Goal: Contribute content: Contribute content

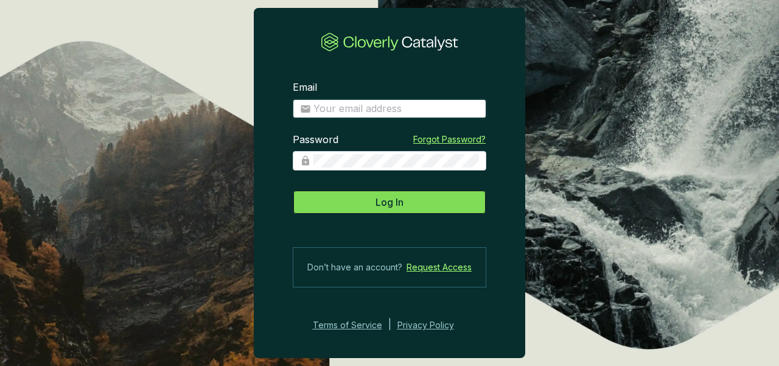
type input "[PERSON_NAME][EMAIL_ADDRESS][PERSON_NAME][DOMAIN_NAME]"
click at [359, 200] on button "Log In" at bounding box center [389, 202] width 193 height 24
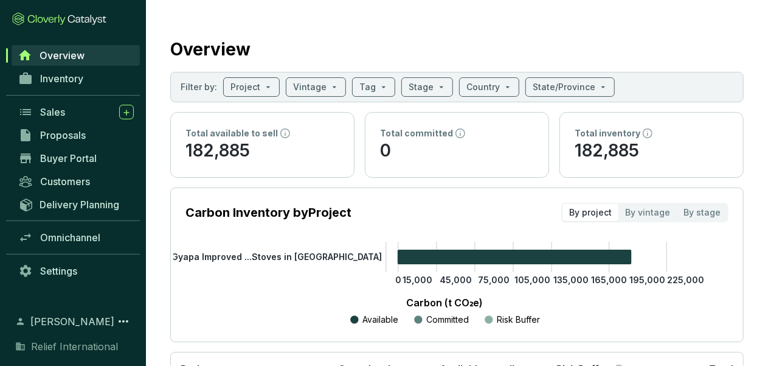
click at [64, 52] on span "Overview" at bounding box center [62, 55] width 45 height 12
click at [236, 89] on input "search" at bounding box center [246, 87] width 30 height 18
click at [63, 78] on span "Inventory" at bounding box center [61, 78] width 43 height 12
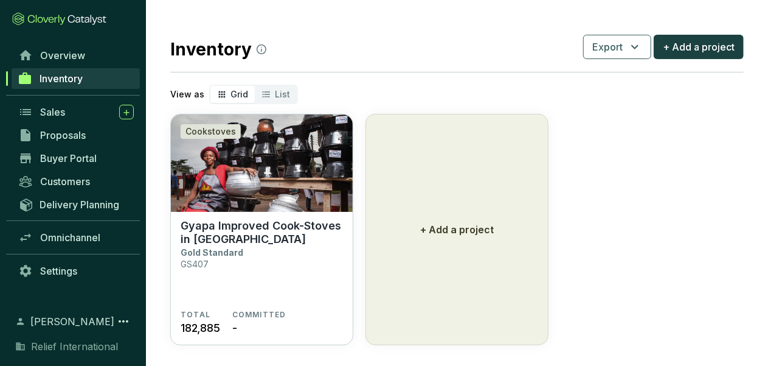
click at [219, 94] on icon "segmented control" at bounding box center [222, 94] width 7 height 7
click at [210, 86] on input "Grid" at bounding box center [210, 86] width 0 height 0
click at [262, 133] on img at bounding box center [262, 162] width 182 height 97
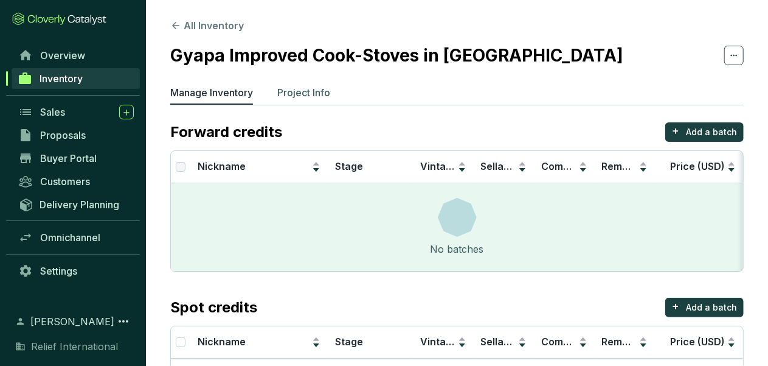
click at [298, 93] on p "Project Info" at bounding box center [303, 92] width 53 height 15
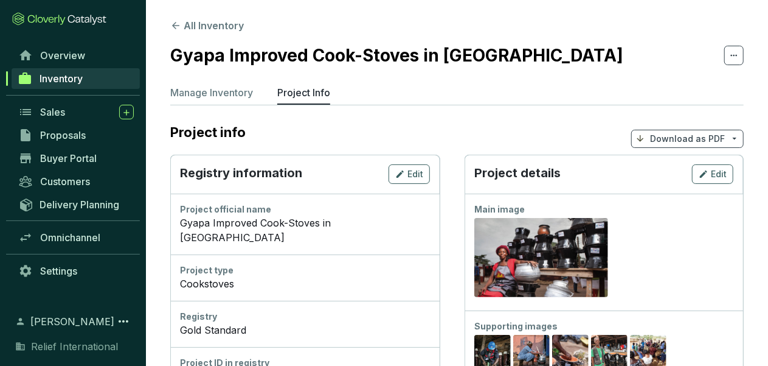
click at [661, 134] on p "Download as PDF" at bounding box center [687, 139] width 75 height 12
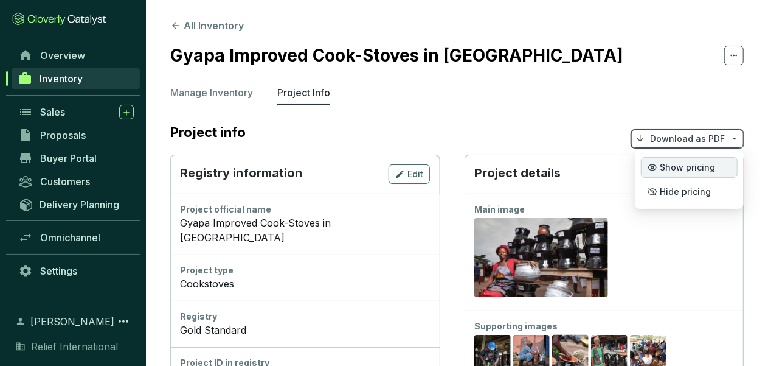
click at [663, 168] on span "Show pricing" at bounding box center [687, 167] width 55 height 10
click at [663, 171] on span "Show pricing" at bounding box center [687, 167] width 55 height 10
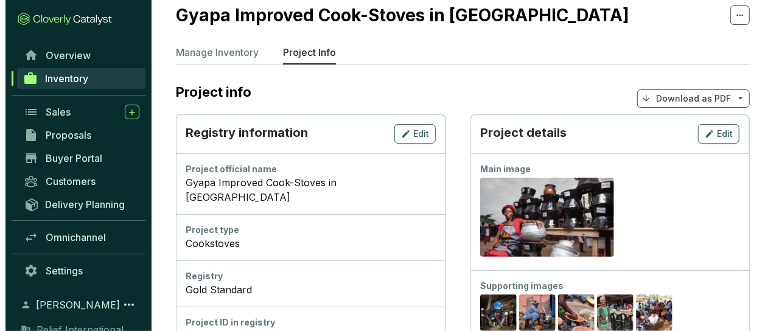
scroll to position [28, 0]
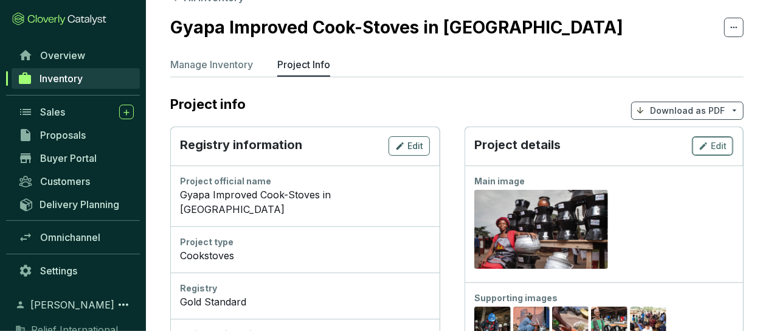
click at [703, 150] on icon "button" at bounding box center [704, 146] width 10 height 15
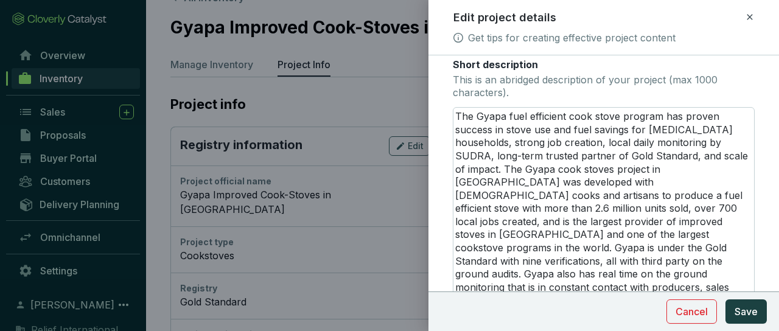
scroll to position [238, 0]
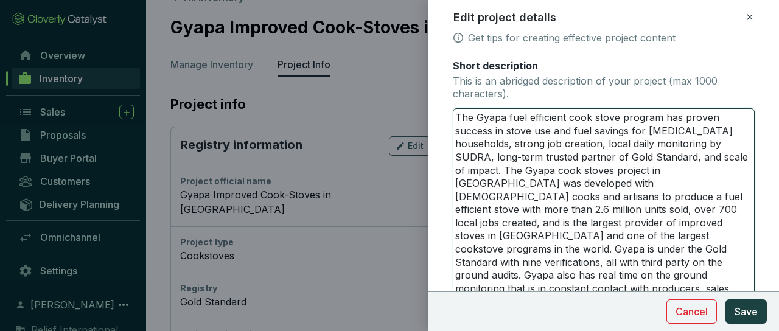
click at [486, 156] on textarea "The Gyapa fuel efficient cook stove program has proven success in stove use and…" at bounding box center [603, 216] width 300 height 215
type textarea "The Gyapa fuel efficient cook stove program has proven success in stove use and…"
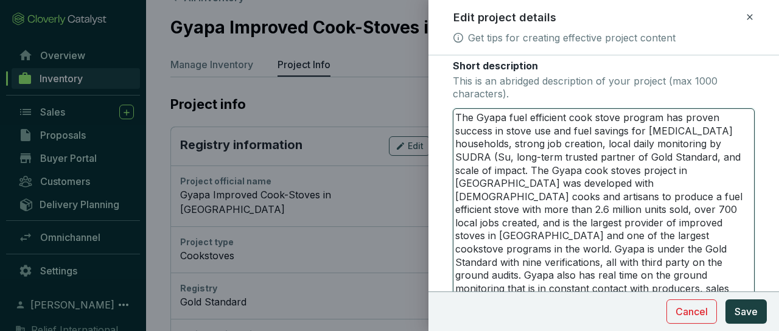
type textarea "The Gyapa fuel efficient cook stove program has proven success in stove use and…"
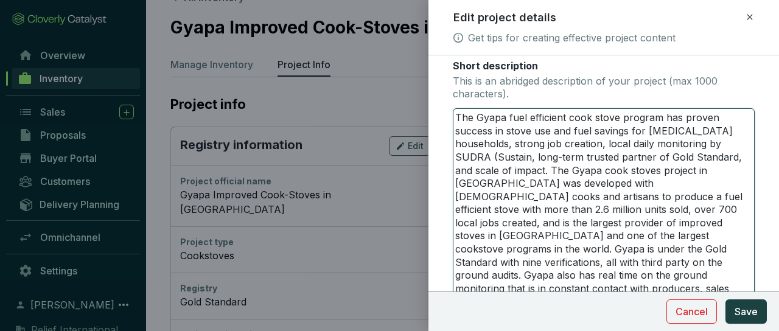
type textarea "The Gyapa fuel efficient cook stove program has proven success in stove use and…"
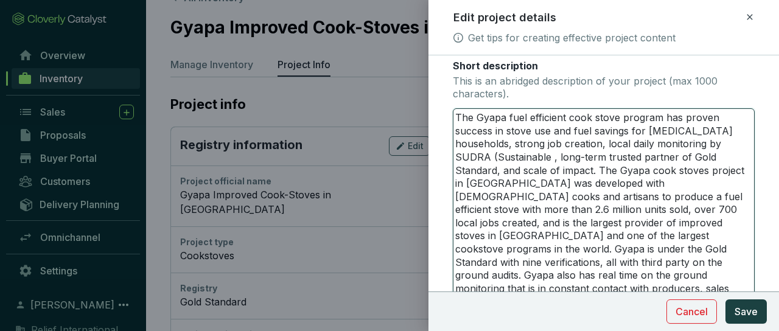
type textarea "The Gyapa fuel efficient cook stove program has proven success in stove use and…"
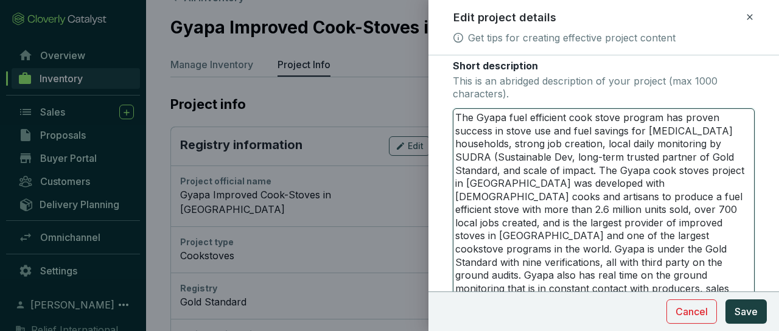
type textarea "The Gyapa fuel efficient cook stove program has proven success in stove use and…"
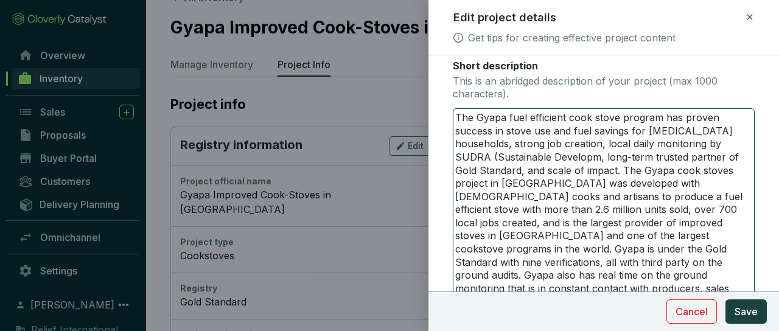
type textarea "The Gyapa fuel efficient cook stove program has proven success in stove use and…"
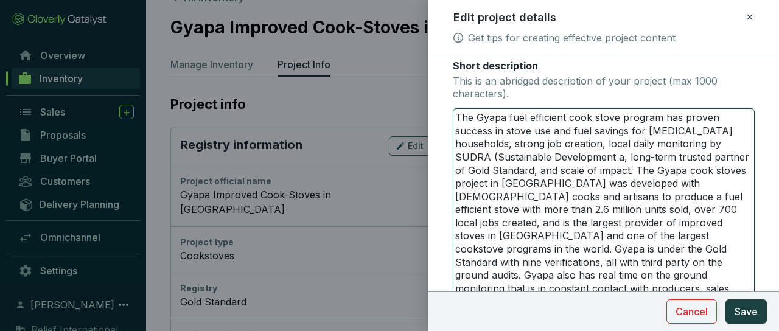
type textarea "The Gyapa fuel efficient cook stove program has proven success in stove use and…"
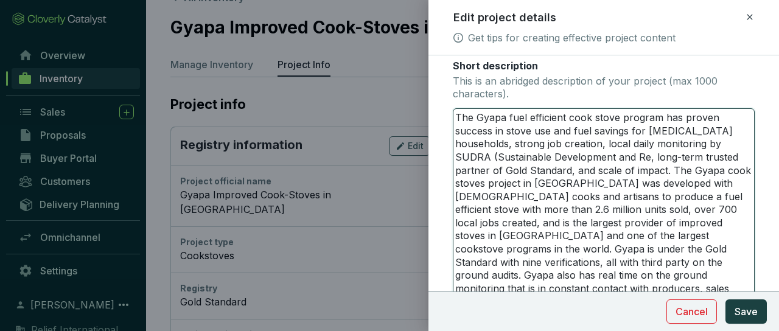
type textarea "The Gyapa fuel efficient cook stove program has proven success in stove use and…"
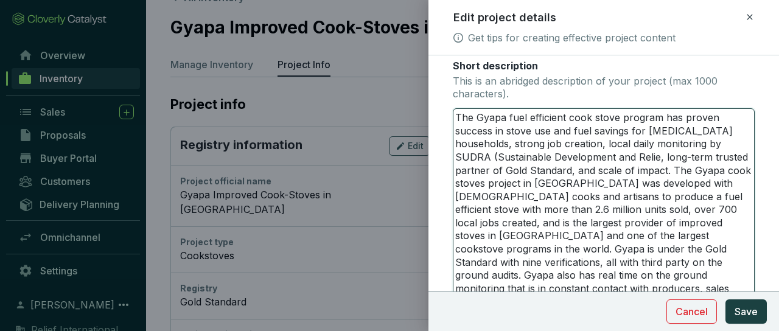
type textarea "The Gyapa fuel efficient cook stove program has proven success in stove use and…"
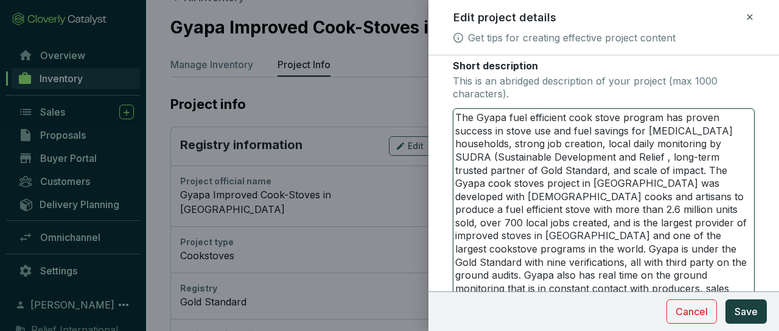
type textarea "The Gyapa fuel efficient cook stove program has proven success in stove use and…"
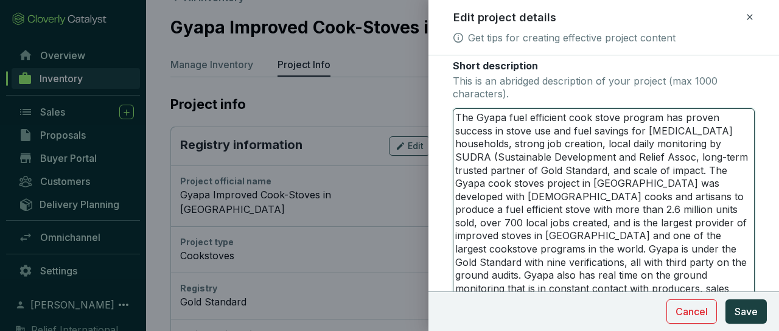
type textarea "The Gyapa fuel efficient cook stove program has proven success in stove use and…"
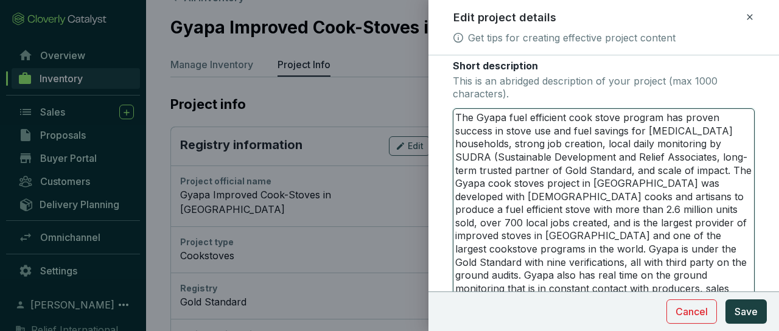
type textarea "The Gyapa fuel efficient cook stove program has proven success in stove use and…"
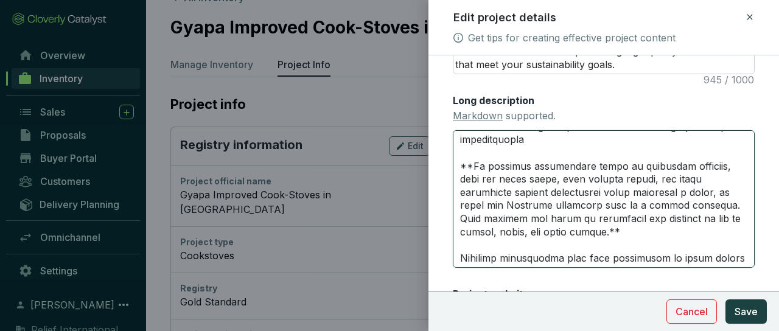
scroll to position [1217, 0]
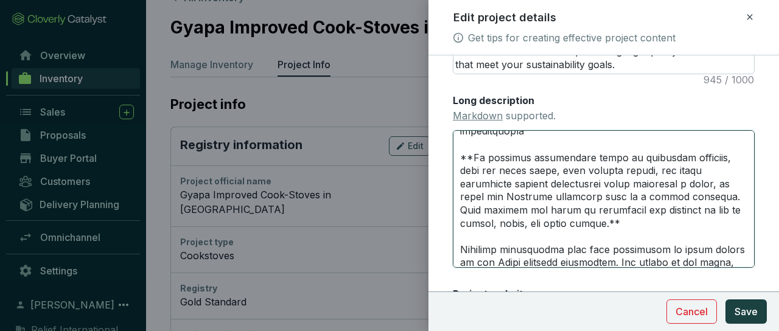
click at [554, 169] on textarea "Long description Markdown supported." at bounding box center [604, 198] width 302 height 137
type textarea "# The Gyapa Improved Cook Stove Project in [GEOGRAPHIC_DATA]: A thriving, commu…"
click at [457, 156] on textarea "Long description Markdown supported." at bounding box center [604, 198] width 302 height 137
type textarea "# The Gyapa Improved Cook Stove Project in [GEOGRAPHIC_DATA]: A thriving, commu…"
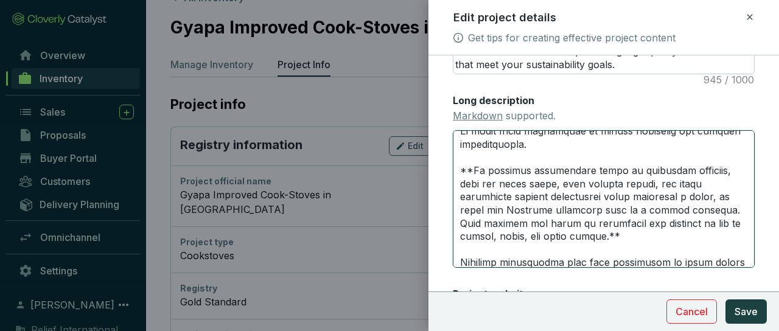
scroll to position [1192, 0]
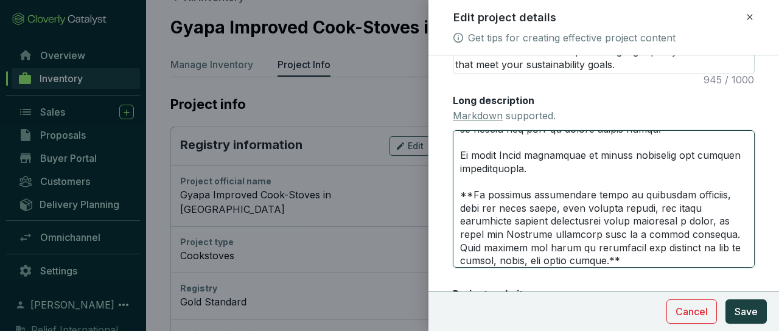
click at [697, 170] on textarea "Long description Markdown supported." at bounding box center [604, 198] width 302 height 137
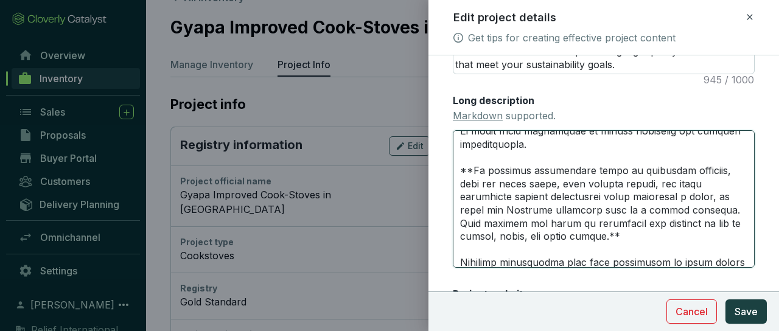
scroll to position [1241, 0]
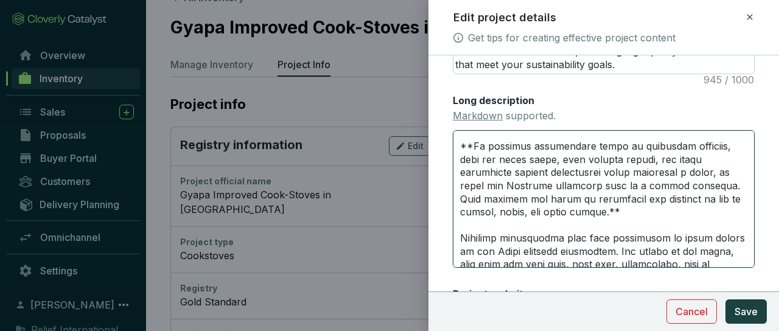
drag, startPoint x: 461, startPoint y: 225, endPoint x: 506, endPoint y: 238, distance: 46.8
click at [506, 238] on textarea "Long description Markdown supported." at bounding box center [604, 198] width 302 height 137
click at [704, 222] on textarea "Long description Markdown supported." at bounding box center [604, 198] width 302 height 137
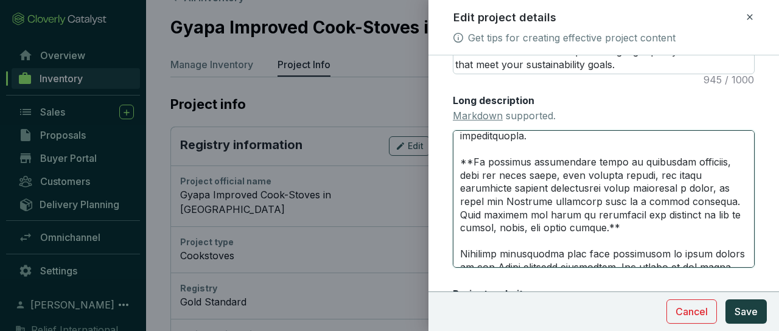
scroll to position [1217, 0]
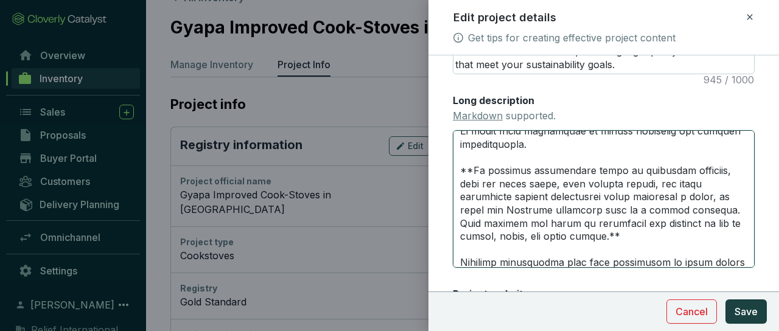
click at [697, 148] on textarea "Long description Markdown supported." at bounding box center [604, 198] width 302 height 137
type textarea "# The Gyapa Improved Cook Stove Project in [GEOGRAPHIC_DATA]: A thriving, commu…"
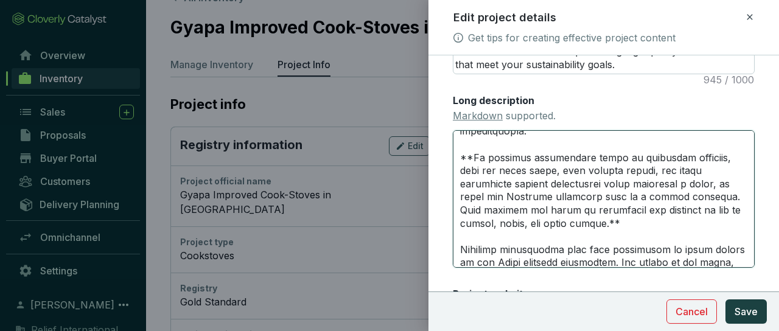
type textarea "# The Gyapa Improved Cook Stove Project in [GEOGRAPHIC_DATA]: A thriving, commu…"
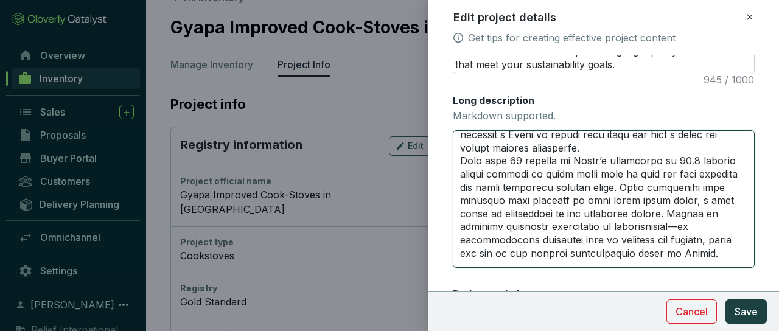
scroll to position [1484, 0]
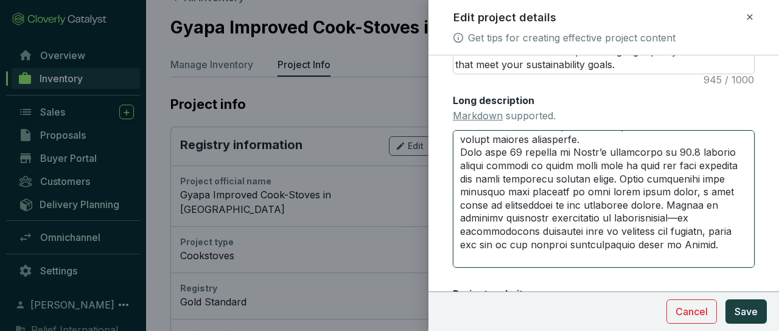
click at [664, 218] on textarea "Long description Markdown supported." at bounding box center [604, 198] width 302 height 137
type textarea "# The Gyapa Improved Cook Stove Project in [GEOGRAPHIC_DATA]: A thriving, commu…"
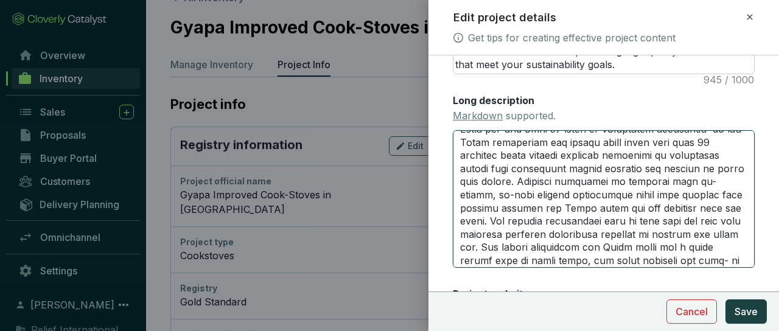
scroll to position [1676, 0]
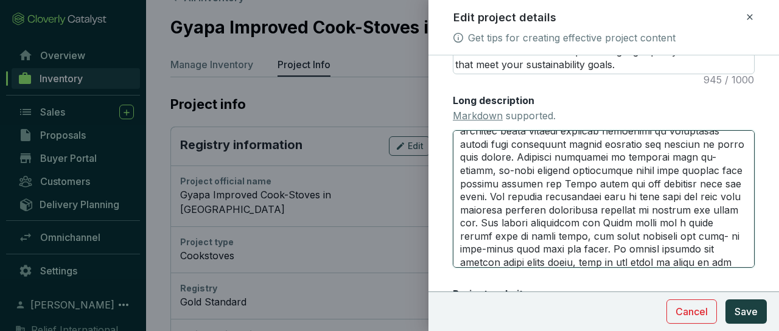
click at [558, 233] on textarea "Long description Markdown supported." at bounding box center [604, 198] width 302 height 137
type textarea "# The Gyapa Improved Cook Stove Project in [GEOGRAPHIC_DATA]: A thriving, commu…"
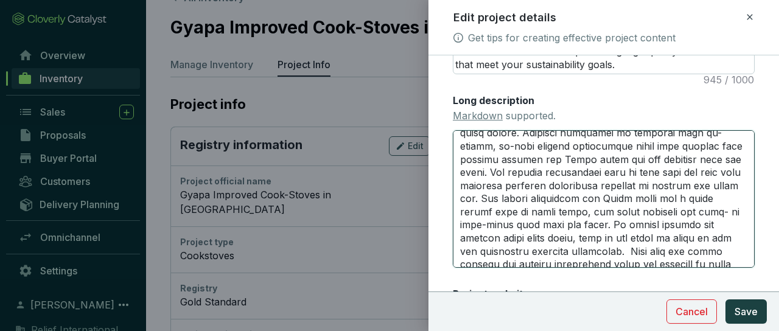
scroll to position [1725, 0]
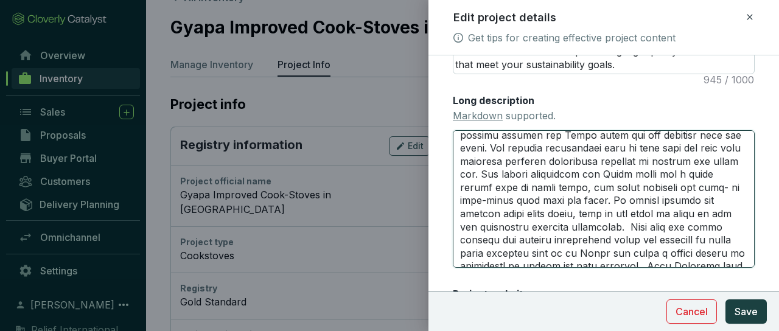
click at [575, 200] on textarea "Long description Markdown supported." at bounding box center [604, 198] width 302 height 137
type textarea "# The Gyapa Improved Cook Stove Project in [GEOGRAPHIC_DATA]: A thriving, commu…"
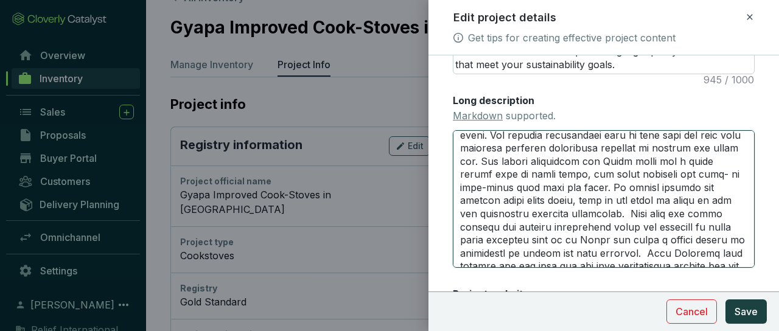
type textarea "# The Gyapa Improved Cook Stove Project in [GEOGRAPHIC_DATA]: A thriving, commu…"
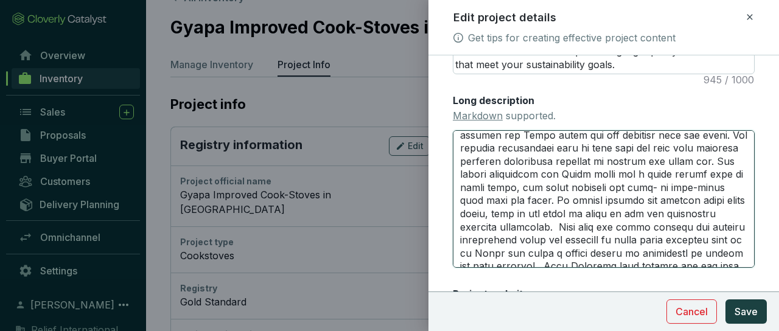
type textarea "# The Gyapa Improved Cook Stove Project in [GEOGRAPHIC_DATA]: A thriving, commu…"
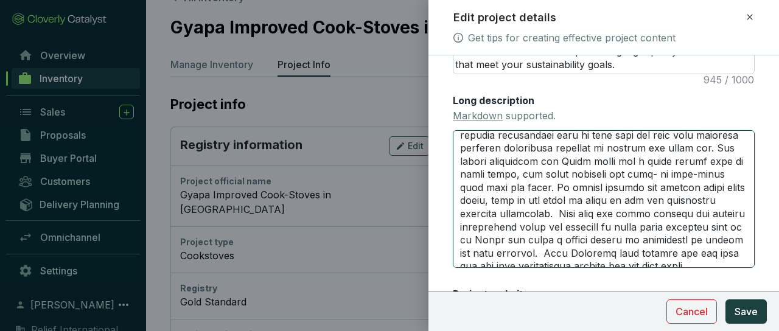
type textarea "# The Gyapa Improved Cook Stove Project in [GEOGRAPHIC_DATA]: A thriving, commu…"
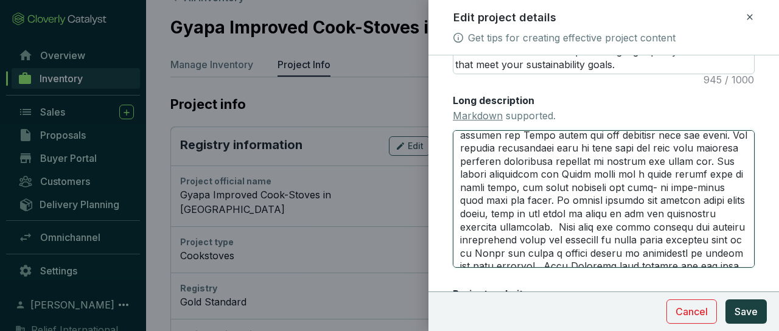
type textarea "# The Gyapa Improved Cook Stove Project in [GEOGRAPHIC_DATA]: A thriving, commu…"
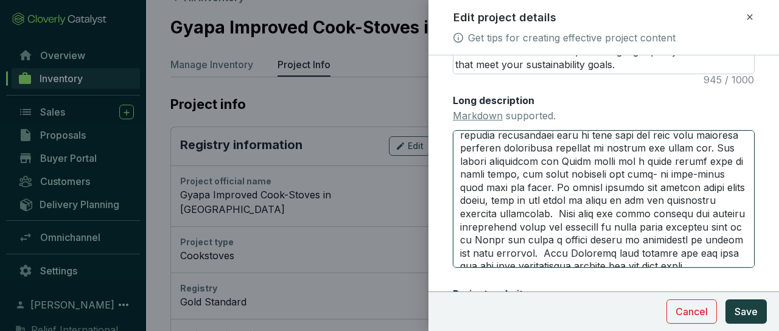
type textarea "# The Gyapa Improved Cook Stove Project in [GEOGRAPHIC_DATA]: A thriving, commu…"
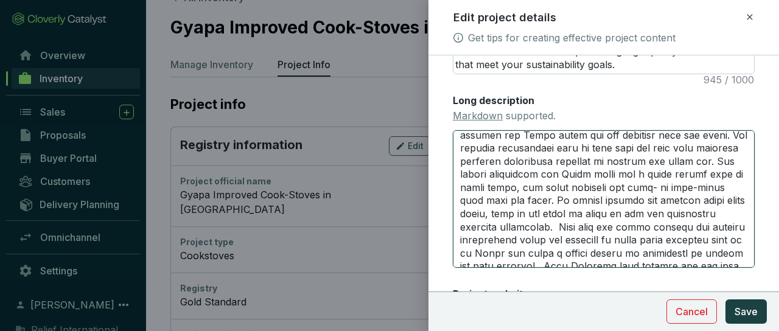
type textarea "# The Gyapa Improved Cook Stove Project in [GEOGRAPHIC_DATA]: A thriving, commu…"
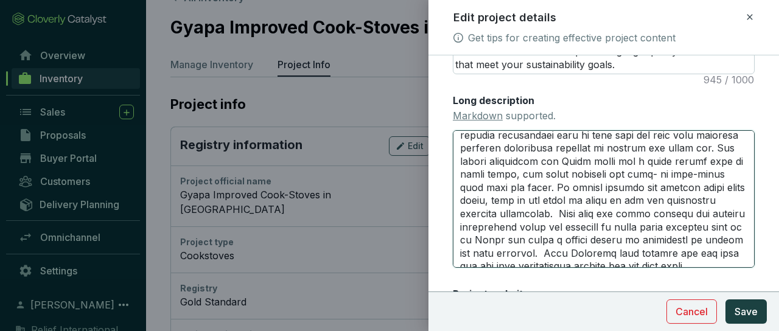
type textarea "# The Gyapa Improved Cook Stove Project in [GEOGRAPHIC_DATA]: A thriving, commu…"
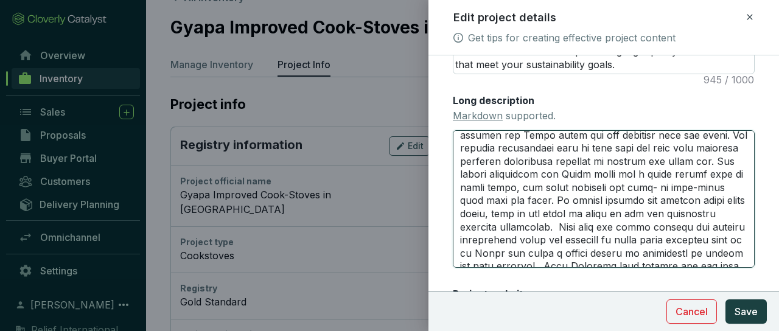
type textarea "# The Gyapa Improved Cook Stove Project in [GEOGRAPHIC_DATA]: A thriving, commu…"
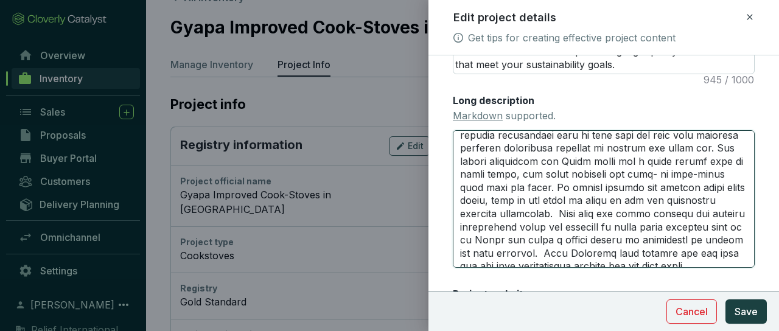
type textarea "# The Gyapa Improved Cook Stove Project in [GEOGRAPHIC_DATA]: A thriving, commu…"
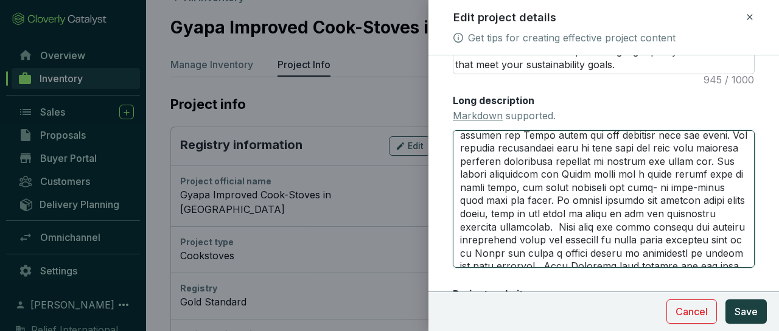
type textarea "# The Gyapa Improved Cook Stove Project in [GEOGRAPHIC_DATA]: A thriving, commu…"
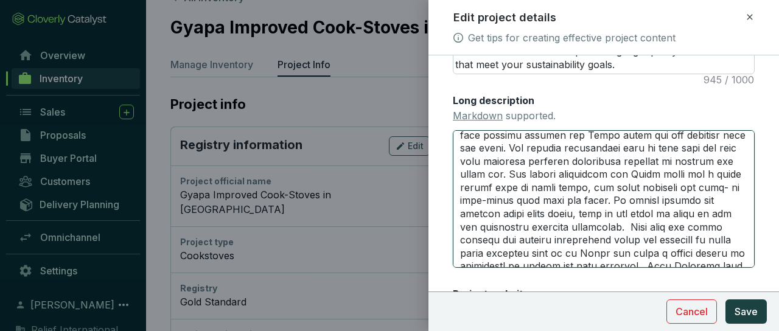
type textarea "# The Gyapa Improved Cook Stove Project in [GEOGRAPHIC_DATA]: A thriving, commu…"
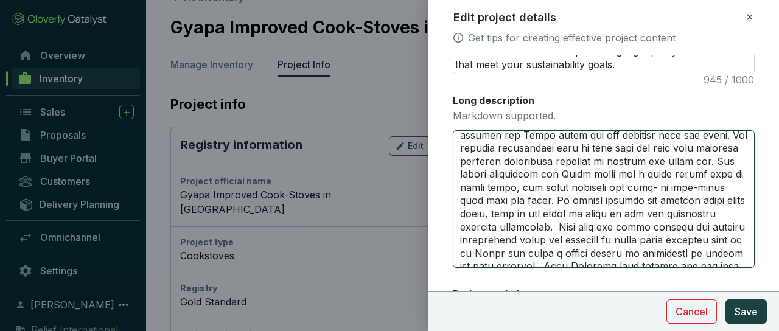
type textarea "# The Gyapa Improved Cook Stove Project in [GEOGRAPHIC_DATA]: A thriving, commu…"
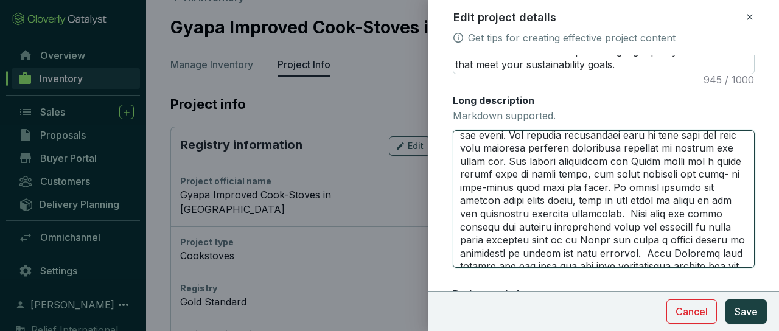
click at [584, 263] on textarea "Long description Markdown supported." at bounding box center [604, 198] width 302 height 137
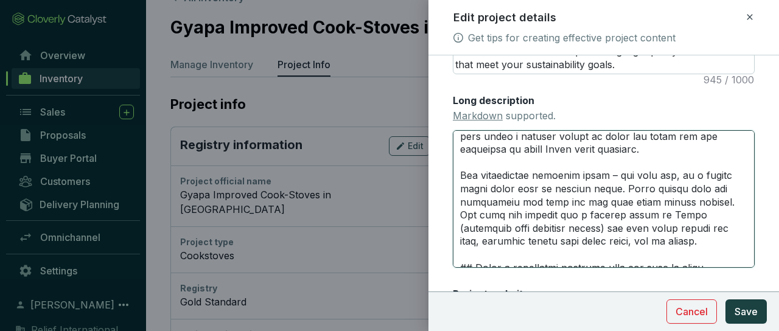
scroll to position [2309, 0]
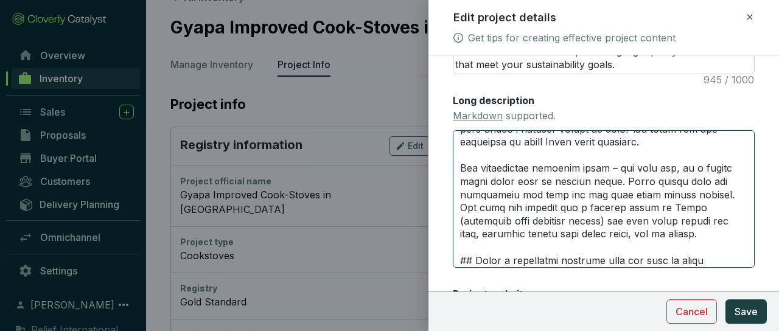
click at [507, 235] on textarea "Long description Markdown supported." at bounding box center [604, 198] width 302 height 137
type textarea "# The Gyapa Improved Cook Stove Project in [GEOGRAPHIC_DATA]: A thriving, commu…"
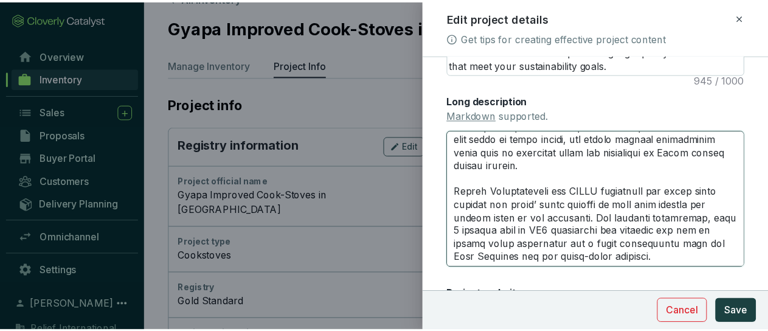
scroll to position [3231, 0]
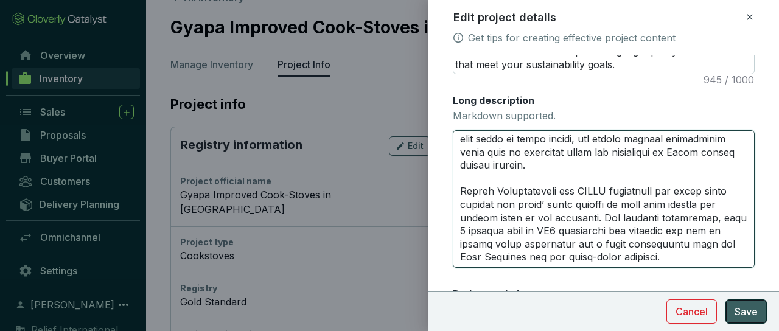
type textarea "# The Gyapa Improved Cook Stove Project in [GEOGRAPHIC_DATA]: A thriving, commu…"
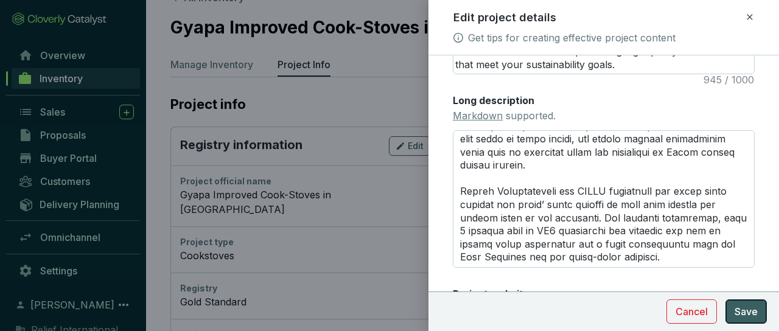
click at [749, 311] on span "Save" at bounding box center [745, 311] width 23 height 15
